Goal: Task Accomplishment & Management: Manage account settings

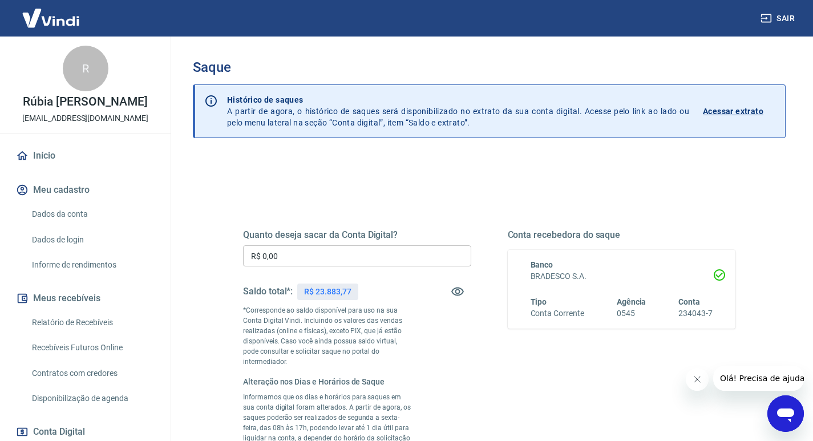
click at [731, 109] on p "Acessar extrato" at bounding box center [733, 110] width 60 height 11
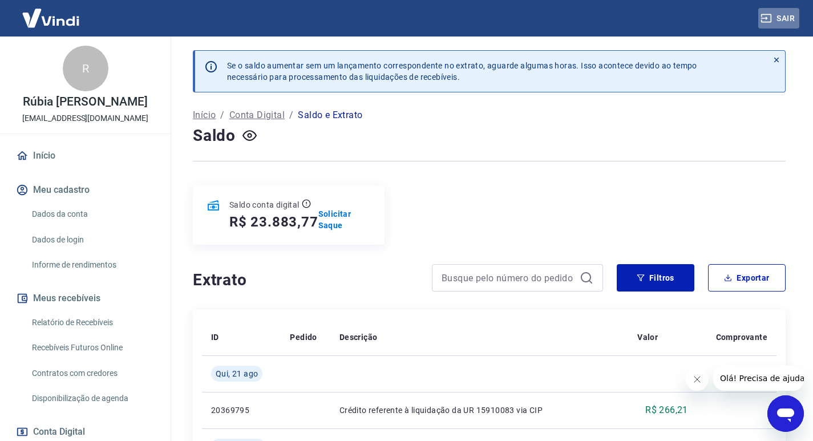
click at [785, 17] on button "Sair" at bounding box center [778, 18] width 41 height 21
